Goal: Check status: Check status

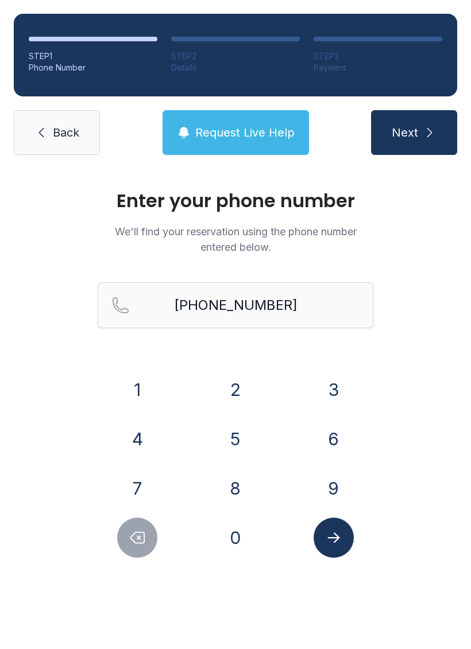
click at [137, 538] on icon "Delete number" at bounding box center [137, 537] width 17 height 17
click at [143, 531] on icon "Delete number" at bounding box center [137, 537] width 17 height 17
click at [142, 531] on icon "Delete number" at bounding box center [137, 537] width 17 height 17
click at [151, 533] on button "Delete number" at bounding box center [137, 538] width 40 height 40
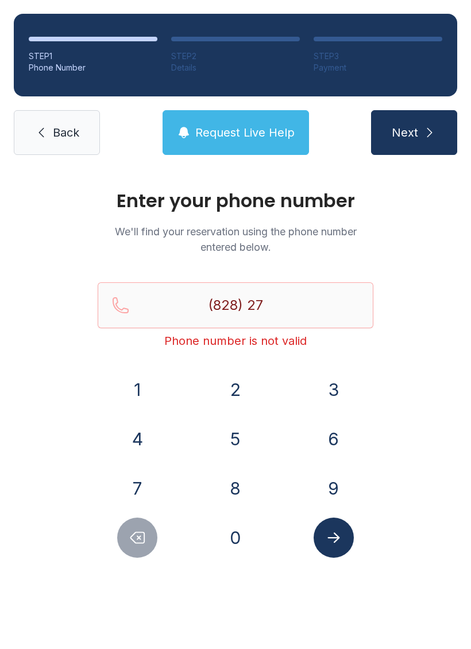
click at [150, 532] on button "Delete number" at bounding box center [137, 538] width 40 height 40
click at [146, 528] on button "Delete number" at bounding box center [137, 538] width 40 height 40
click at [140, 541] on icon "Delete number" at bounding box center [137, 537] width 17 height 17
type input "(8"
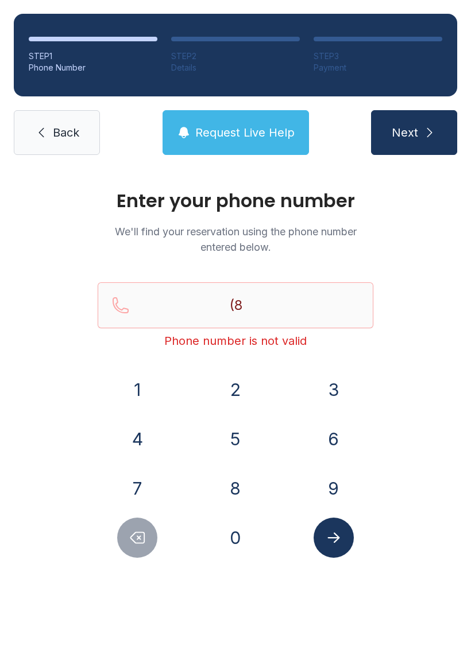
click at [140, 540] on icon "Delete number" at bounding box center [137, 537] width 17 height 17
click at [142, 537] on icon "Delete number" at bounding box center [137, 537] width 17 height 17
click at [141, 536] on icon "Delete number" at bounding box center [137, 537] width 17 height 17
click at [266, 111] on button "Request Live Help" at bounding box center [235, 132] width 146 height 45
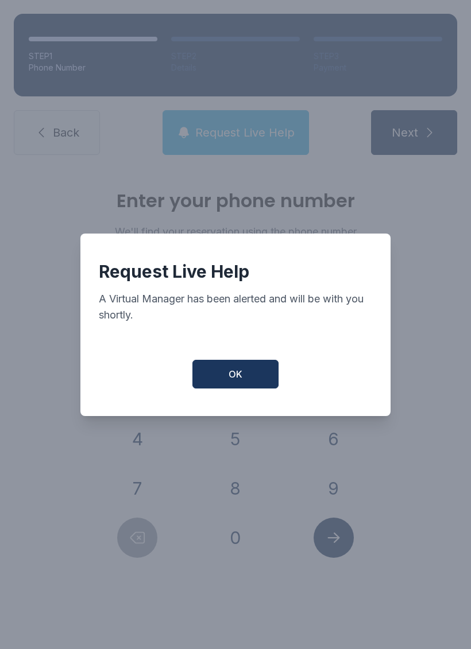
click at [249, 372] on button "OK" at bounding box center [235, 374] width 86 height 29
